Goal: Connect with others: Connect with others

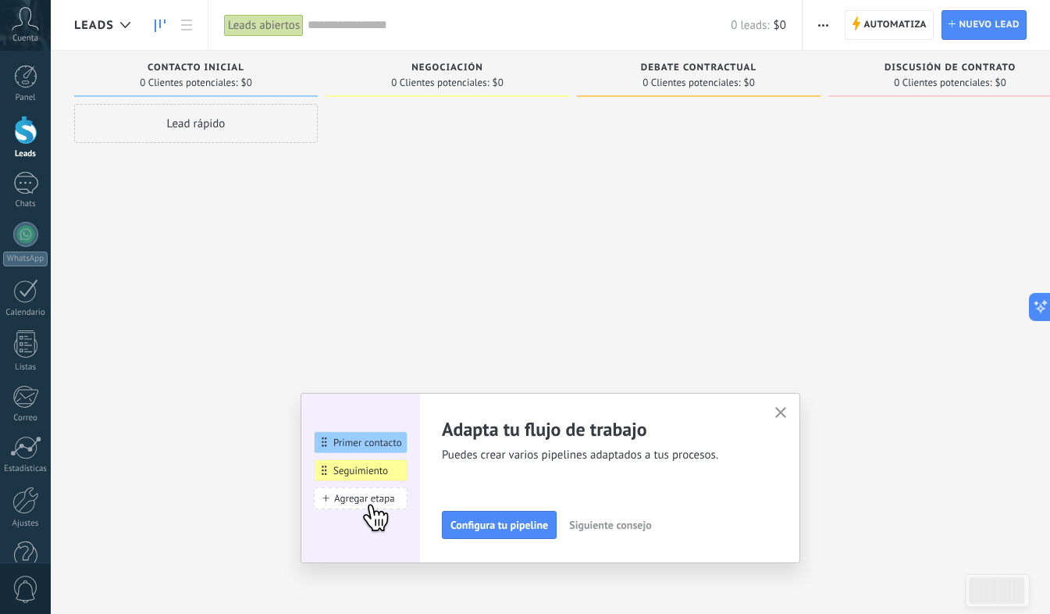
click at [780, 415] on icon "button" at bounding box center [781, 413] width 12 height 12
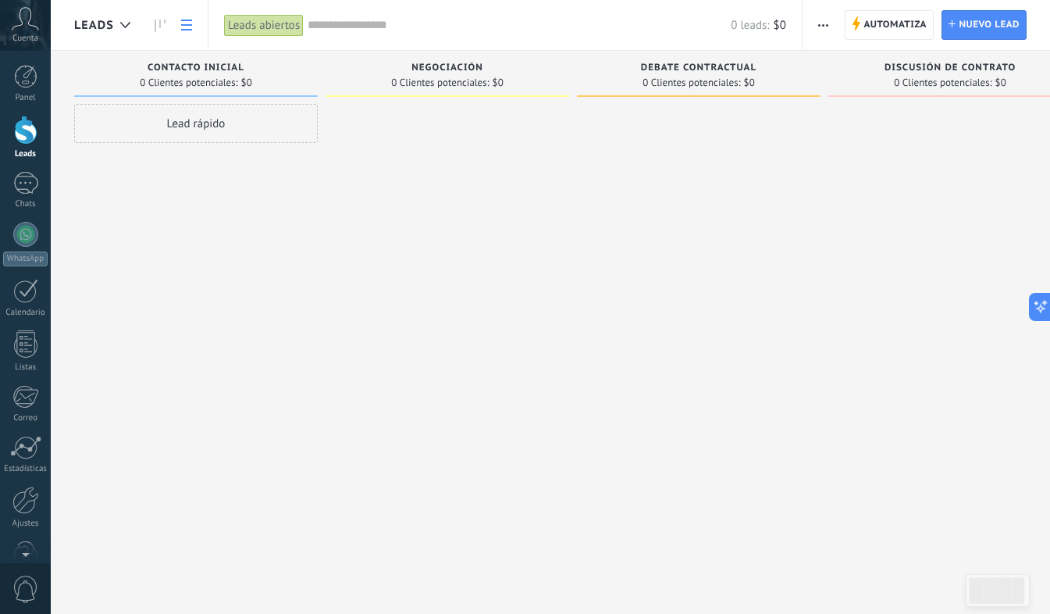
click at [187, 25] on use at bounding box center [186, 25] width 11 height 11
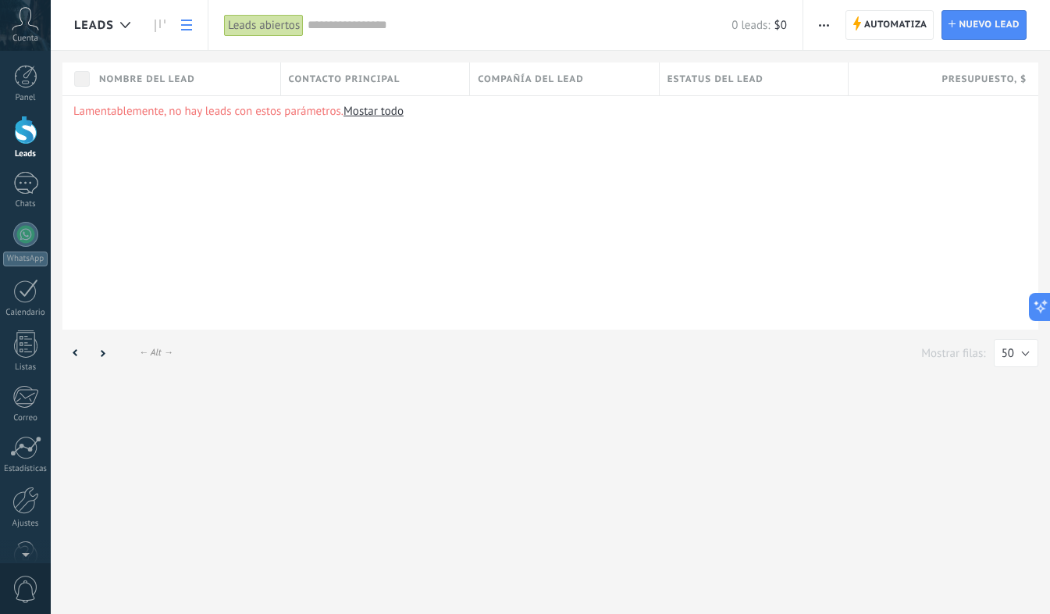
click at [380, 112] on link "Mostar todo" at bounding box center [374, 111] width 60 height 15
click at [23, 184] on div at bounding box center [25, 183] width 25 height 23
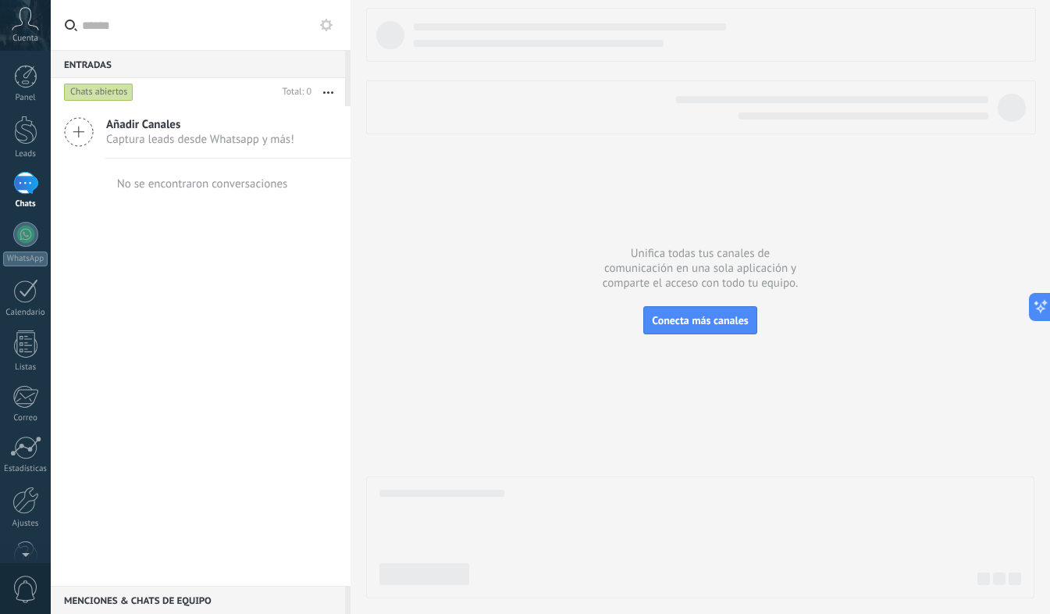
click at [74, 129] on icon at bounding box center [79, 132] width 30 height 30
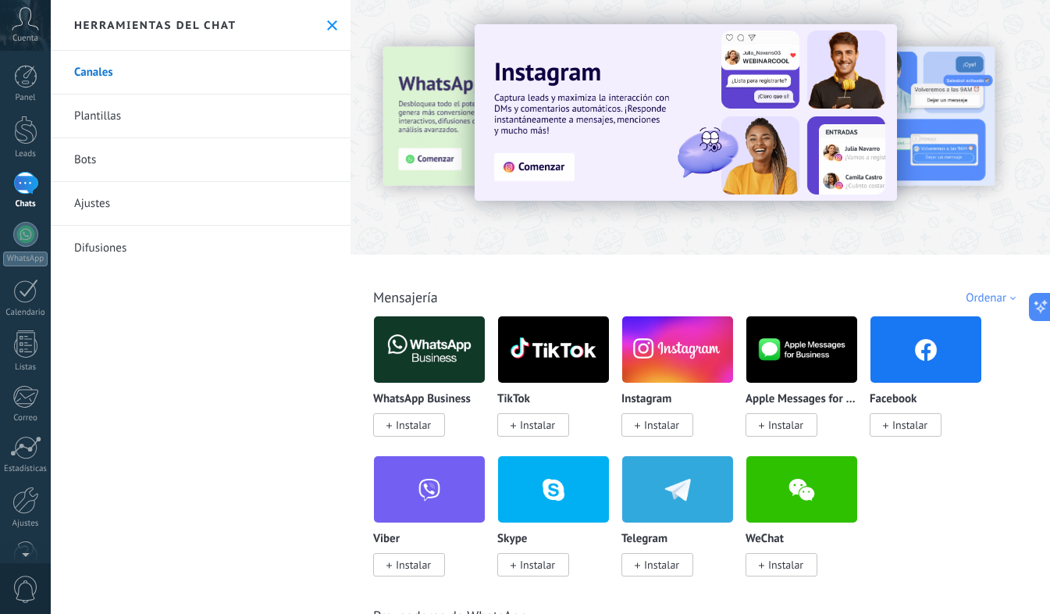
click at [680, 351] on img at bounding box center [677, 350] width 111 height 76
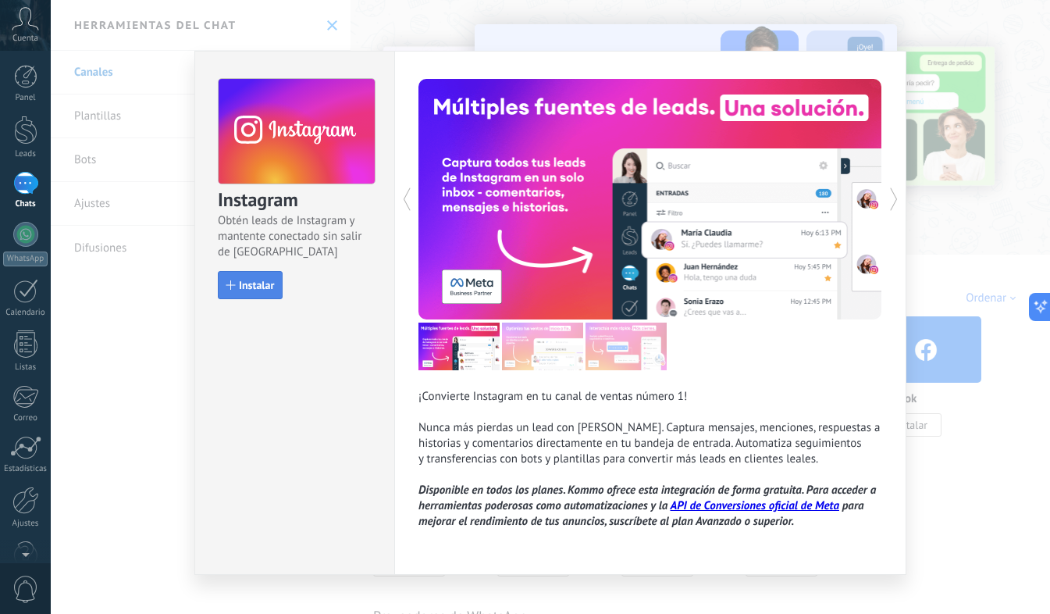
click at [258, 290] on span "Instalar" at bounding box center [256, 285] width 35 height 11
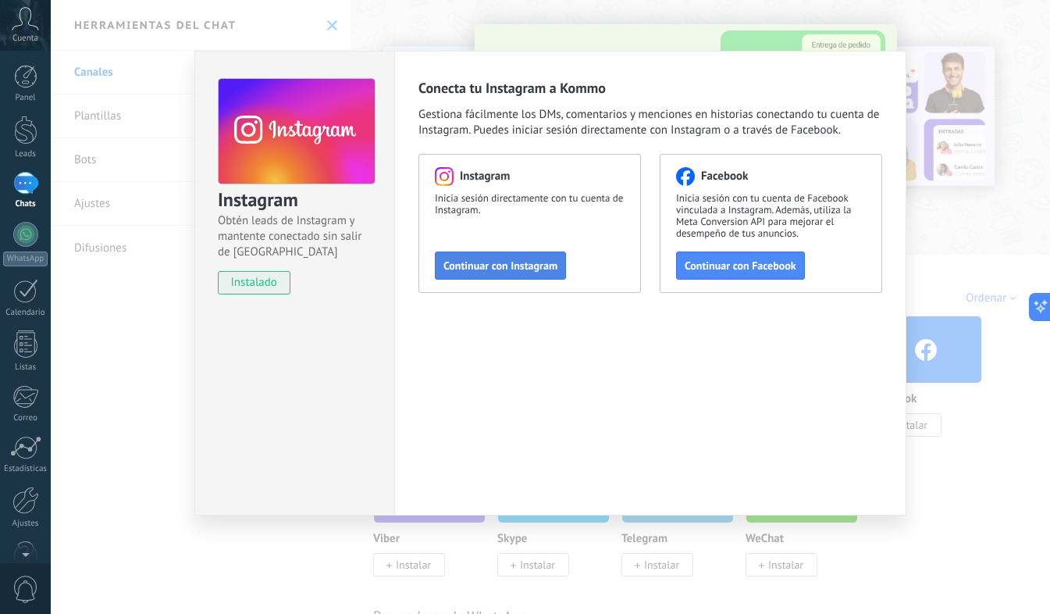
click at [511, 270] on span "Continuar con Instagram" at bounding box center [501, 265] width 114 height 11
